Goal: Transaction & Acquisition: Book appointment/travel/reservation

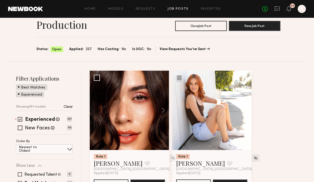
scroll to position [51, 0]
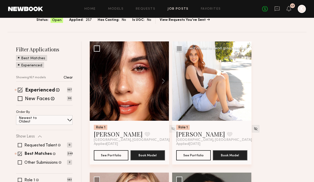
click at [245, 78] on button at bounding box center [243, 80] width 16 height 79
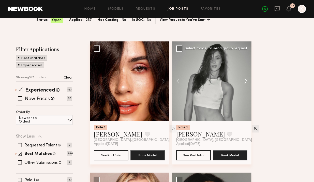
click at [245, 78] on button at bounding box center [243, 80] width 16 height 79
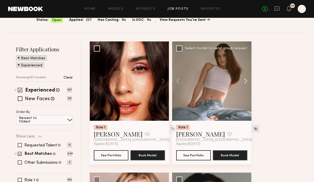
click at [245, 78] on button at bounding box center [243, 80] width 16 height 79
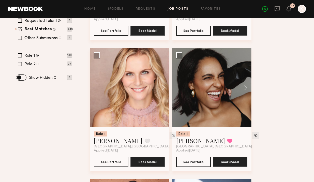
scroll to position [198, 0]
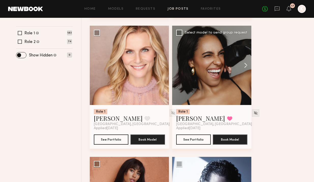
click at [245, 66] on button at bounding box center [243, 65] width 16 height 79
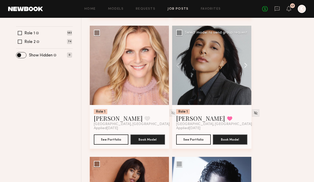
click at [245, 66] on button at bounding box center [243, 65] width 16 height 79
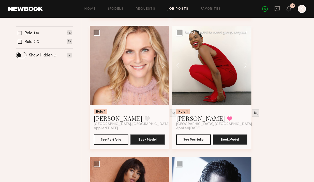
click at [245, 66] on button at bounding box center [243, 65] width 16 height 79
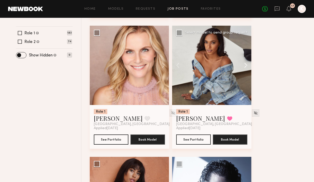
click at [245, 66] on button at bounding box center [243, 65] width 16 height 79
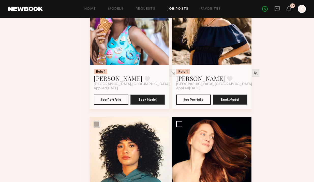
scroll to position [452, 0]
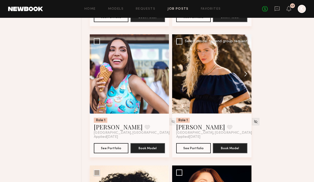
click at [246, 72] on button at bounding box center [243, 73] width 16 height 79
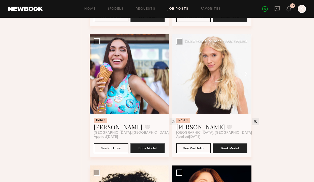
click at [246, 72] on button at bounding box center [243, 73] width 16 height 79
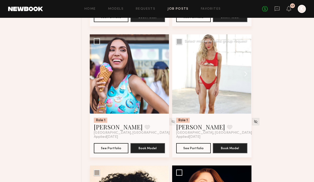
click at [246, 72] on button at bounding box center [243, 73] width 16 height 79
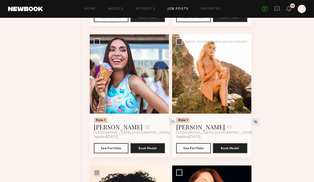
click at [246, 72] on button at bounding box center [243, 73] width 16 height 79
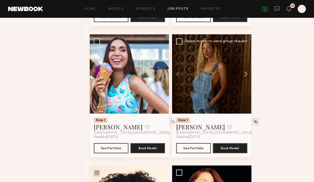
click at [246, 72] on button at bounding box center [243, 73] width 16 height 79
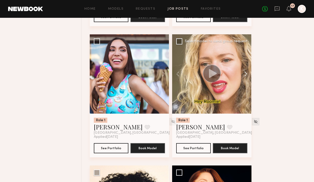
click at [246, 72] on button at bounding box center [243, 73] width 16 height 79
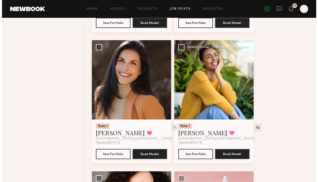
scroll to position [705, 0]
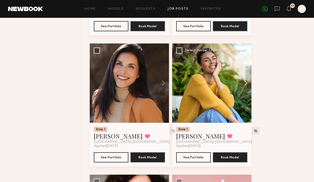
click at [244, 88] on button at bounding box center [243, 83] width 16 height 79
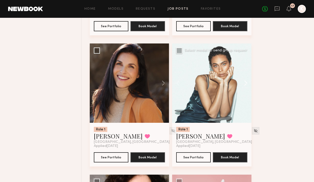
click at [244, 84] on button at bounding box center [243, 83] width 16 height 79
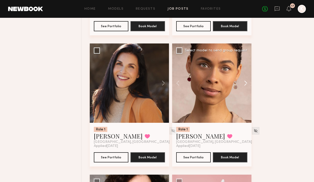
click at [244, 84] on button at bounding box center [243, 83] width 16 height 79
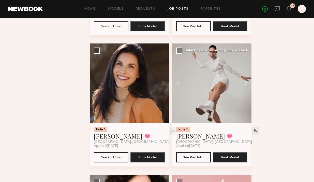
click at [244, 84] on button at bounding box center [243, 83] width 16 height 79
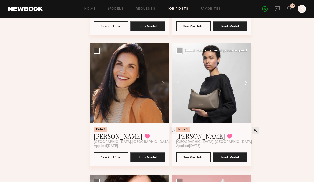
click at [244, 84] on button at bounding box center [243, 83] width 16 height 79
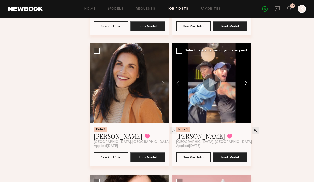
click at [244, 84] on button at bounding box center [243, 83] width 16 height 79
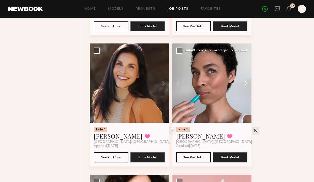
click at [244, 84] on button at bounding box center [243, 83] width 16 height 79
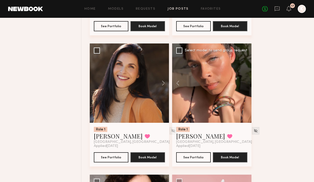
click at [244, 84] on div at bounding box center [211, 83] width 79 height 79
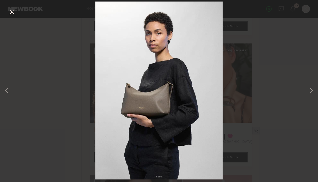
click at [12, 12] on button at bounding box center [12, 12] width 8 height 9
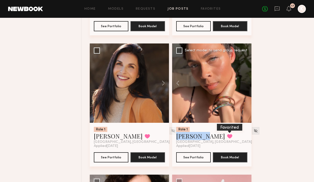
click at [227, 138] on button at bounding box center [229, 136] width 5 height 5
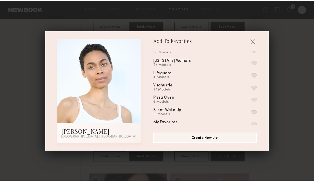
scroll to position [67, 0]
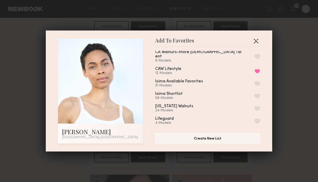
click at [255, 39] on button "button" at bounding box center [256, 41] width 8 height 8
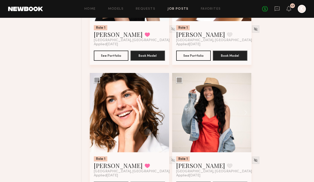
scroll to position [1085, 0]
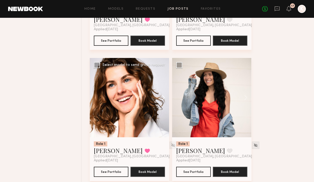
click at [162, 97] on button at bounding box center [161, 97] width 16 height 79
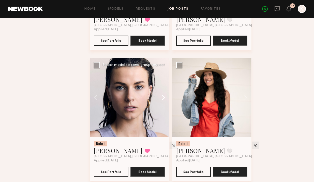
click at [162, 97] on button at bounding box center [161, 97] width 16 height 79
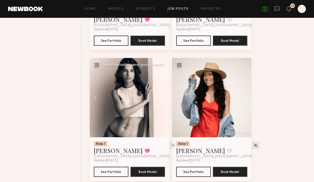
click at [162, 97] on button at bounding box center [161, 97] width 16 height 79
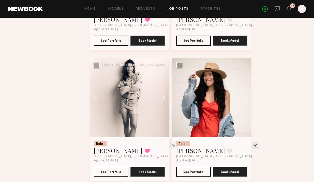
click at [162, 97] on button at bounding box center [161, 97] width 16 height 79
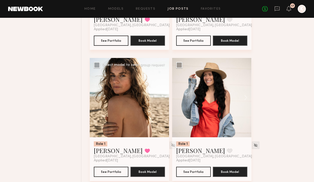
click at [162, 97] on div at bounding box center [129, 97] width 79 height 79
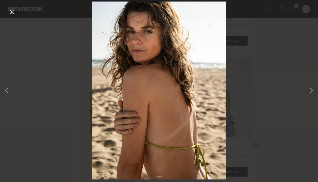
click at [10, 11] on button at bounding box center [12, 12] width 8 height 9
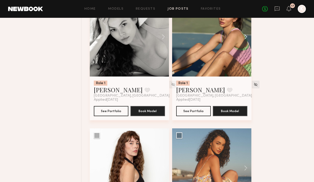
scroll to position [1499, 0]
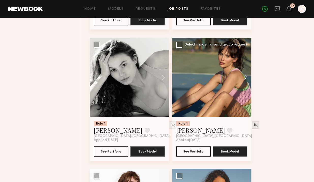
click at [244, 74] on button at bounding box center [243, 77] width 16 height 79
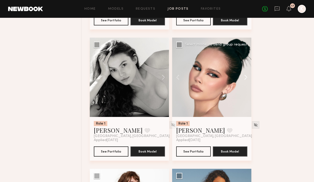
click at [245, 76] on button at bounding box center [243, 77] width 16 height 79
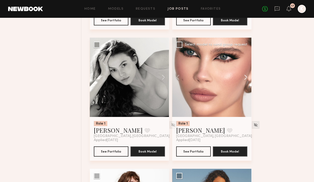
click at [245, 76] on button at bounding box center [243, 77] width 16 height 79
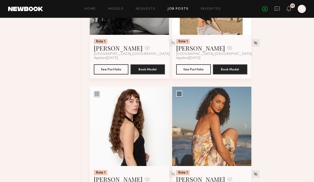
scroll to position [1610, 0]
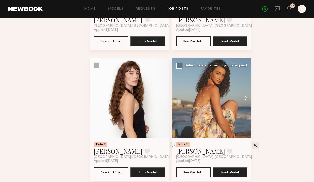
click at [244, 95] on button at bounding box center [243, 98] width 16 height 79
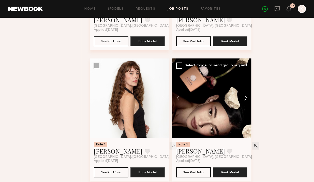
click at [244, 96] on button at bounding box center [243, 98] width 16 height 79
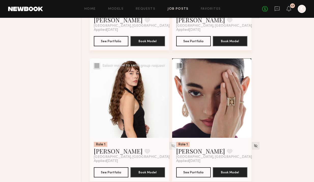
click at [160, 101] on button at bounding box center [161, 98] width 16 height 79
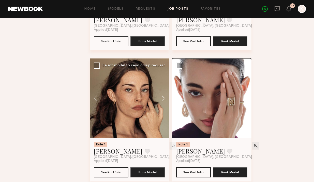
click at [161, 101] on button at bounding box center [161, 98] width 16 height 79
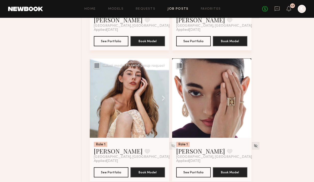
click at [161, 101] on button at bounding box center [161, 98] width 16 height 79
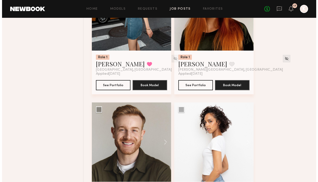
scroll to position [1887, 0]
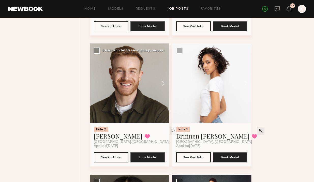
click at [162, 84] on button at bounding box center [161, 83] width 16 height 79
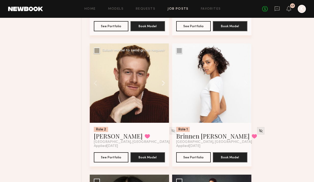
click at [162, 84] on button at bounding box center [161, 83] width 16 height 79
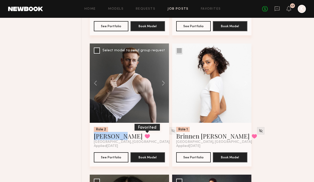
click at [145, 139] on button at bounding box center [147, 136] width 5 height 5
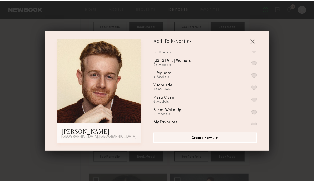
scroll to position [0, 0]
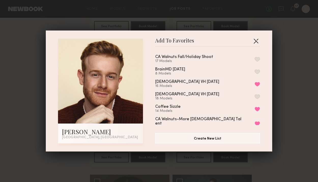
click at [253, 40] on button "button" at bounding box center [256, 41] width 8 height 8
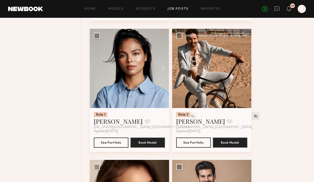
scroll to position [2548, 0]
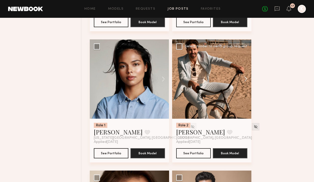
click at [244, 81] on button at bounding box center [243, 78] width 16 height 79
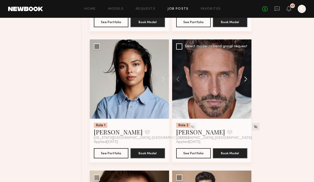
click at [244, 81] on button at bounding box center [243, 78] width 16 height 79
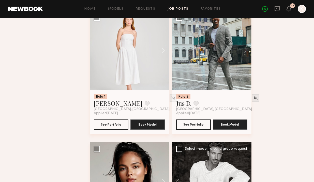
scroll to position [2435, 0]
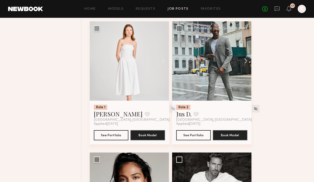
click at [243, 62] on button at bounding box center [243, 60] width 16 height 79
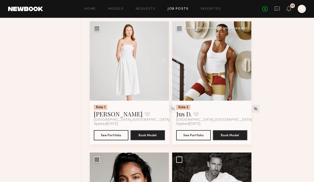
click at [243, 62] on button at bounding box center [243, 60] width 16 height 79
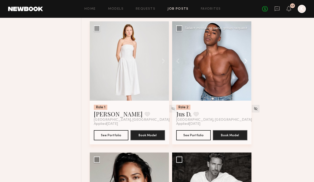
click at [243, 62] on button at bounding box center [243, 60] width 16 height 79
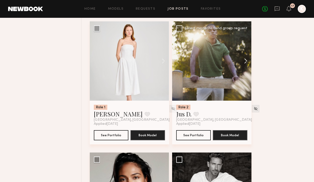
click at [243, 62] on button at bounding box center [243, 60] width 16 height 79
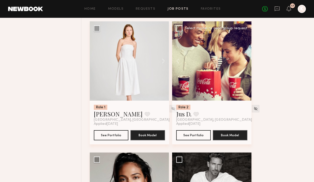
click at [243, 62] on button at bounding box center [243, 60] width 16 height 79
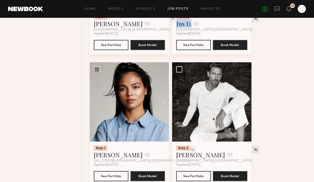
scroll to position [2554, 0]
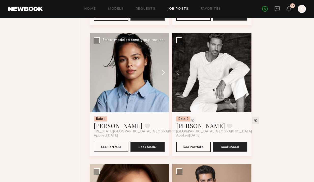
click at [165, 75] on button at bounding box center [161, 72] width 16 height 79
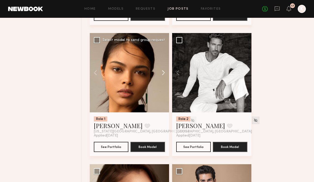
click at [165, 75] on button at bounding box center [161, 72] width 16 height 79
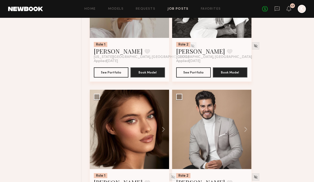
scroll to position [2690, 0]
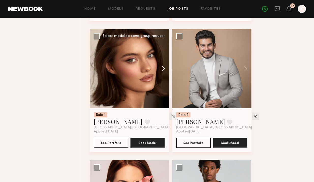
click at [163, 72] on button at bounding box center [161, 68] width 16 height 79
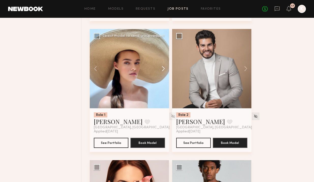
click at [163, 72] on button at bounding box center [161, 68] width 16 height 79
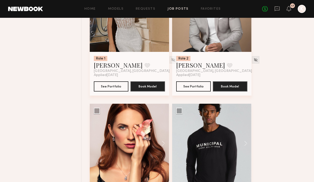
scroll to position [2799, 0]
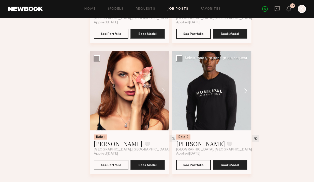
click at [244, 92] on button at bounding box center [243, 90] width 16 height 79
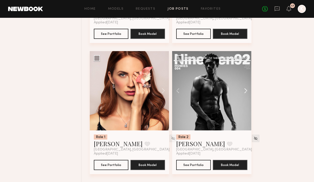
click at [244, 92] on button at bounding box center [243, 90] width 16 height 79
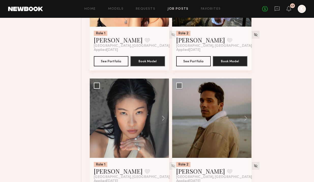
scroll to position [2930, 0]
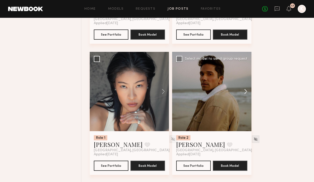
click at [242, 96] on button at bounding box center [243, 91] width 16 height 79
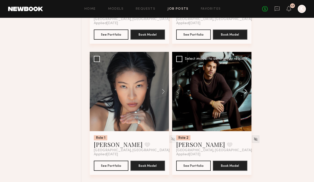
click at [244, 94] on button at bounding box center [243, 91] width 16 height 79
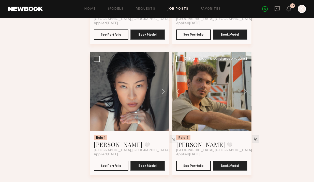
click at [244, 94] on button at bounding box center [243, 91] width 16 height 79
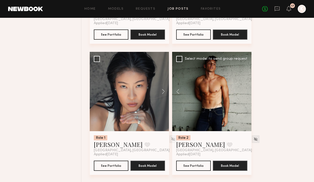
click at [244, 94] on div at bounding box center [211, 91] width 79 height 79
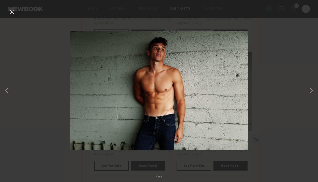
click at [12, 12] on button at bounding box center [12, 12] width 8 height 9
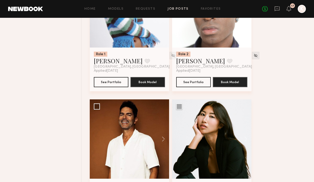
scroll to position [3096, 0]
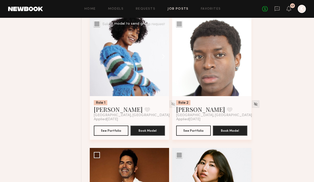
click at [165, 60] on button at bounding box center [161, 56] width 16 height 79
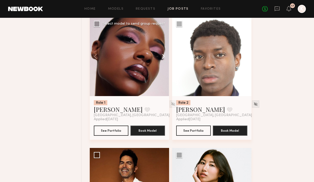
click at [162, 59] on button at bounding box center [161, 56] width 16 height 79
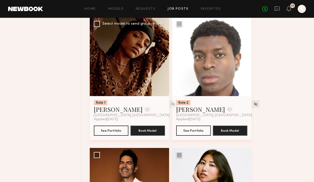
click at [162, 59] on button at bounding box center [161, 56] width 16 height 79
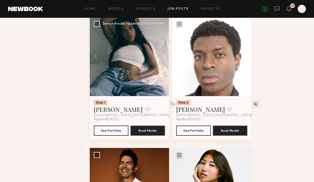
click at [162, 59] on button at bounding box center [161, 56] width 16 height 79
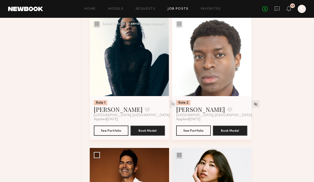
click at [162, 59] on div at bounding box center [129, 56] width 79 height 79
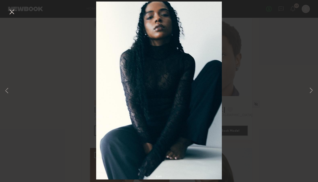
click at [10, 17] on button at bounding box center [12, 12] width 8 height 9
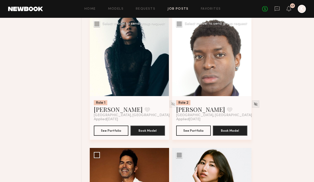
scroll to position [3191, 0]
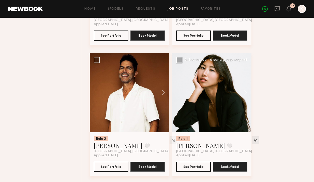
click at [244, 94] on button at bounding box center [243, 92] width 16 height 79
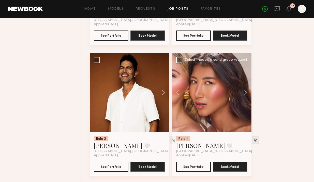
click at [244, 94] on button at bounding box center [243, 92] width 16 height 79
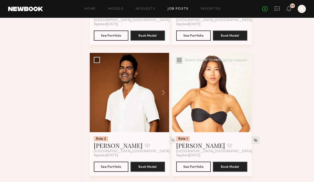
click at [244, 94] on button at bounding box center [243, 92] width 16 height 79
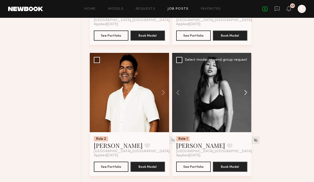
click at [244, 94] on button at bounding box center [243, 92] width 16 height 79
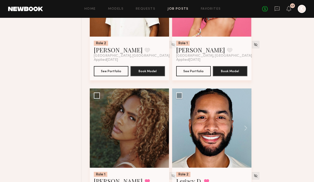
scroll to position [3328, 0]
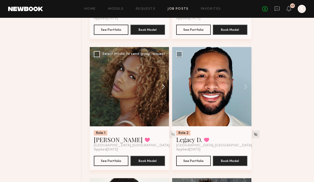
click at [163, 91] on button at bounding box center [161, 86] width 16 height 79
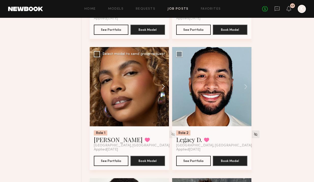
click at [163, 91] on button at bounding box center [161, 86] width 16 height 79
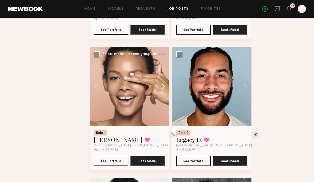
click at [163, 91] on button at bounding box center [161, 86] width 16 height 79
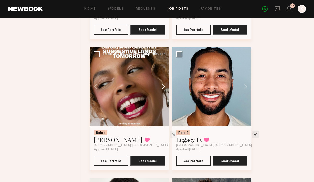
click at [163, 91] on button at bounding box center [161, 86] width 16 height 79
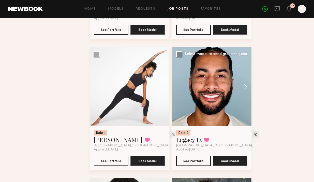
click at [243, 91] on button at bounding box center [243, 86] width 16 height 79
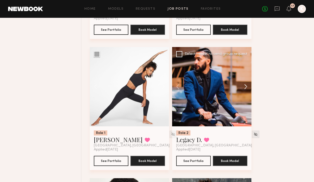
click at [243, 91] on button at bounding box center [243, 86] width 16 height 79
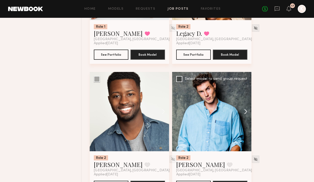
scroll to position [3445, 0]
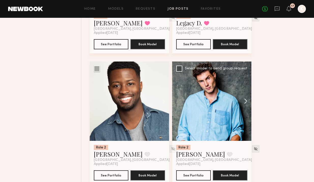
click at [244, 103] on button at bounding box center [243, 101] width 16 height 79
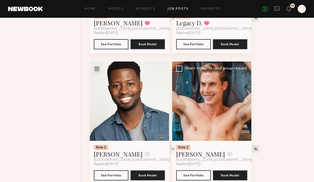
click at [244, 103] on button at bounding box center [243, 101] width 16 height 79
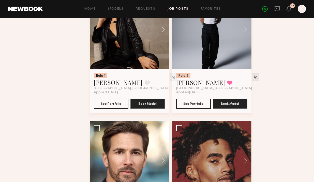
scroll to position [3704, 0]
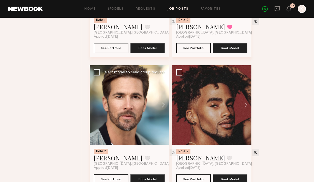
click at [162, 109] on button at bounding box center [161, 104] width 16 height 79
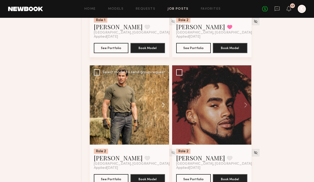
click at [162, 109] on button at bounding box center [161, 104] width 16 height 79
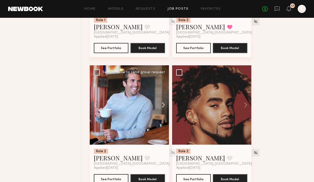
click at [162, 109] on button at bounding box center [161, 104] width 16 height 79
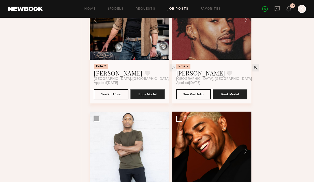
scroll to position [3750, 0]
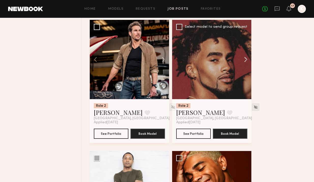
click at [244, 62] on button at bounding box center [243, 59] width 16 height 79
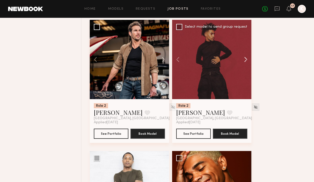
click at [244, 62] on button at bounding box center [243, 59] width 16 height 79
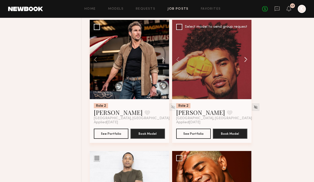
click at [244, 62] on button at bounding box center [243, 59] width 16 height 79
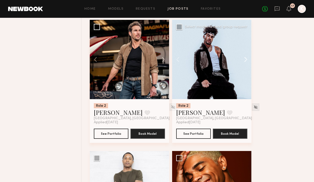
click at [244, 62] on button at bounding box center [243, 59] width 16 height 79
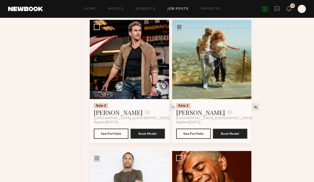
scroll to position [3819, 0]
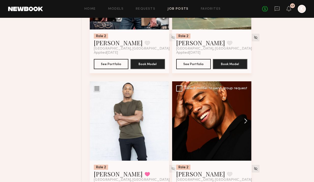
click at [245, 123] on button at bounding box center [243, 120] width 16 height 79
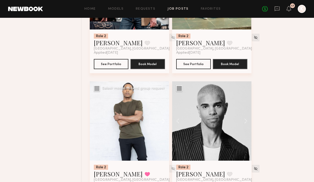
click at [163, 123] on button at bounding box center [161, 120] width 16 height 79
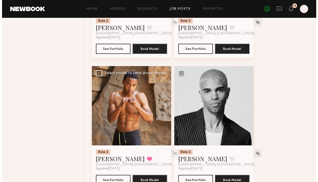
scroll to position [3839, 0]
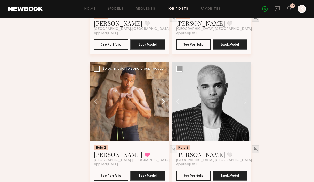
click at [163, 105] on button at bounding box center [161, 101] width 16 height 79
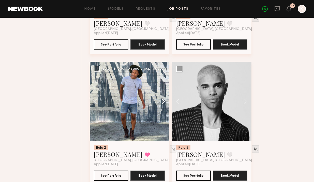
click at [163, 102] on button at bounding box center [161, 101] width 16 height 79
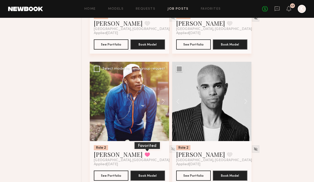
click at [145, 157] on button at bounding box center [147, 154] width 5 height 5
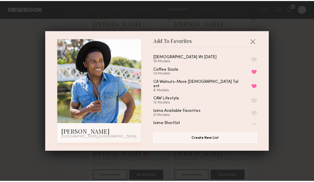
scroll to position [50, 0]
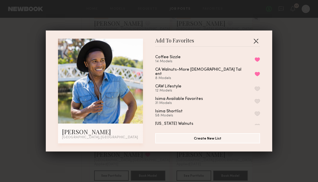
click at [252, 40] on button "button" at bounding box center [256, 41] width 8 height 8
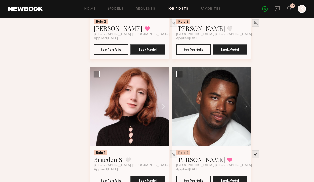
scroll to position [3995, 0]
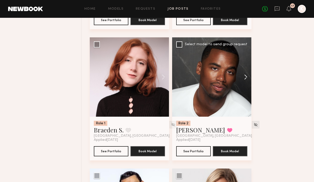
click at [247, 81] on button at bounding box center [243, 76] width 16 height 79
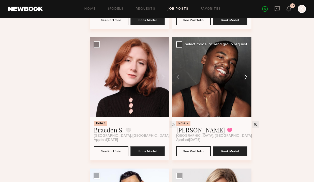
click at [247, 81] on button at bounding box center [243, 76] width 16 height 79
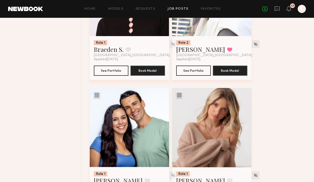
scroll to position [4142, 0]
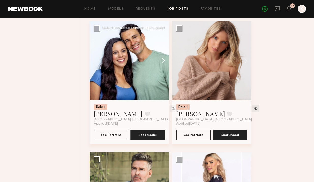
click at [164, 64] on button at bounding box center [161, 60] width 16 height 79
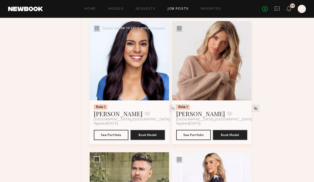
click at [164, 64] on button at bounding box center [161, 60] width 16 height 79
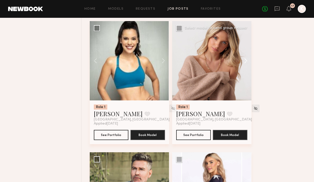
click at [246, 64] on button at bounding box center [243, 60] width 16 height 79
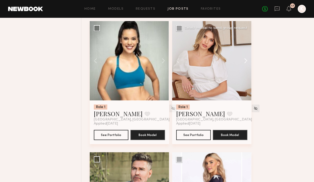
click at [246, 64] on button at bounding box center [243, 60] width 16 height 79
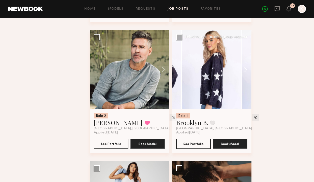
scroll to position [4361, 0]
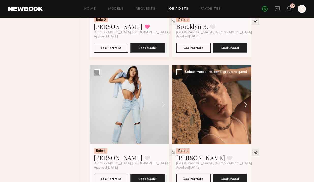
click at [245, 106] on button at bounding box center [243, 104] width 16 height 79
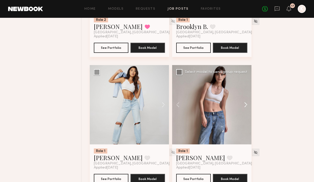
click at [245, 106] on button at bounding box center [243, 104] width 16 height 79
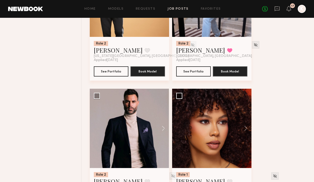
scroll to position [4627, 0]
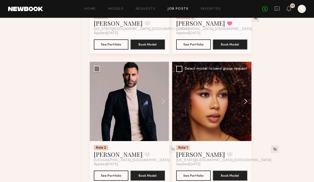
click at [247, 110] on button at bounding box center [243, 101] width 16 height 79
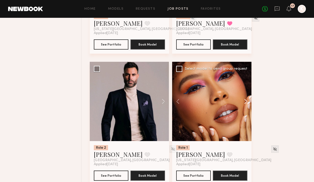
click at [246, 107] on button at bounding box center [243, 101] width 16 height 79
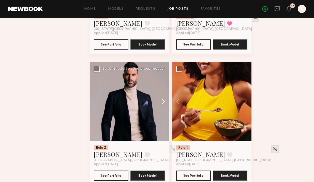
click at [162, 105] on button at bounding box center [161, 101] width 16 height 79
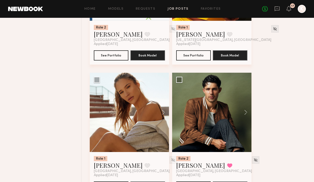
scroll to position [4771, 0]
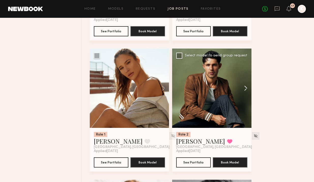
click at [244, 92] on button at bounding box center [243, 88] width 16 height 79
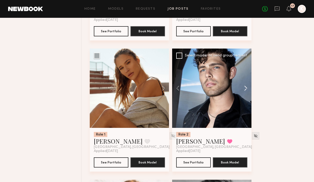
click at [244, 92] on button at bounding box center [243, 88] width 16 height 79
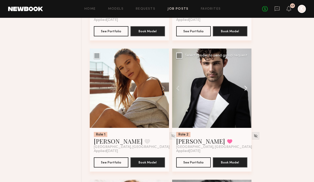
click at [244, 92] on button at bounding box center [243, 88] width 16 height 79
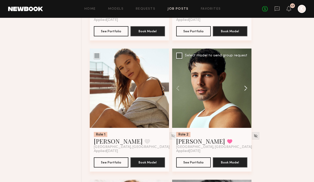
click at [244, 92] on button at bounding box center [243, 88] width 16 height 79
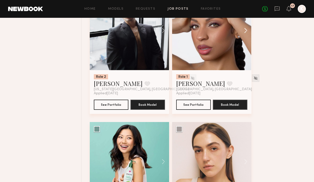
scroll to position [5181, 0]
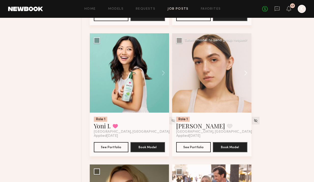
click at [246, 78] on button at bounding box center [243, 72] width 16 height 79
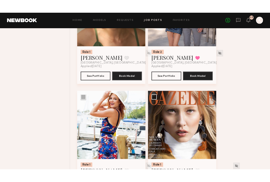
scroll to position [5320, 0]
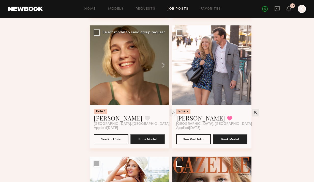
click at [162, 69] on button at bounding box center [161, 64] width 16 height 79
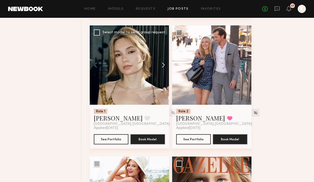
click at [162, 69] on button at bounding box center [161, 64] width 16 height 79
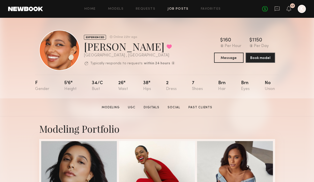
click at [172, 8] on link "Job Posts" at bounding box center [178, 8] width 21 height 3
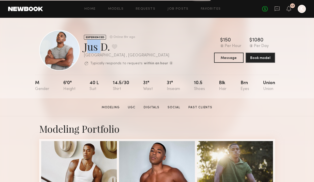
drag, startPoint x: 95, startPoint y: 49, endPoint x: 87, endPoint y: 47, distance: 8.6
click at [84, 47] on div "Jus D. Favorite" at bounding box center [128, 46] width 89 height 13
copy div "[DEMOGRAPHIC_DATA]"
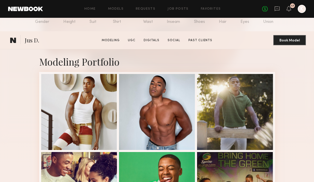
scroll to position [105, 0]
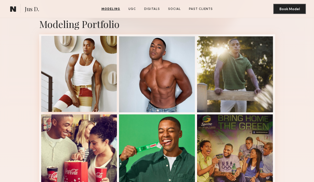
click at [103, 69] on div at bounding box center [79, 74] width 76 height 76
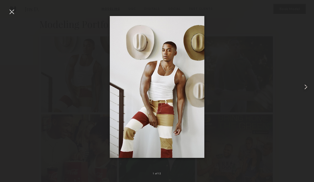
click at [309, 87] on common-icon at bounding box center [306, 87] width 8 height 8
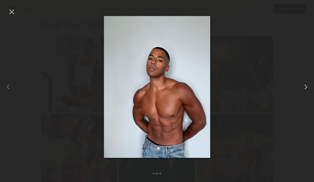
click at [309, 87] on common-icon at bounding box center [306, 87] width 8 height 8
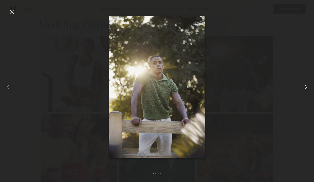
click at [305, 90] on common-icon at bounding box center [306, 87] width 8 height 8
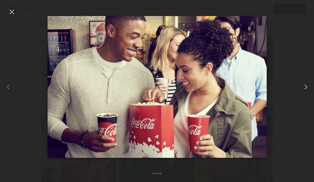
click at [306, 90] on common-icon at bounding box center [306, 87] width 8 height 8
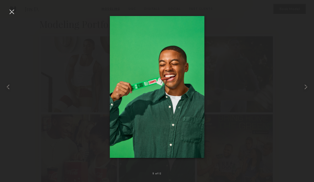
drag, startPoint x: 12, startPoint y: 10, endPoint x: 15, endPoint y: 8, distance: 3.3
click at [12, 10] on div at bounding box center [12, 12] width 8 height 8
